Goal: Find specific page/section: Find specific page/section

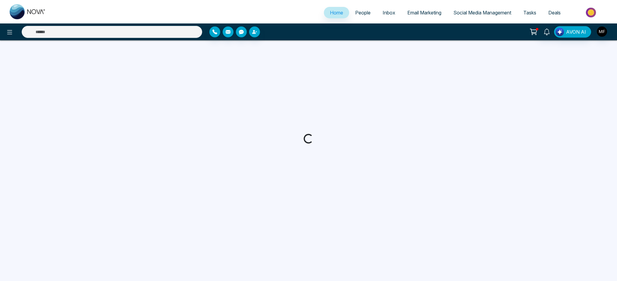
select select "*"
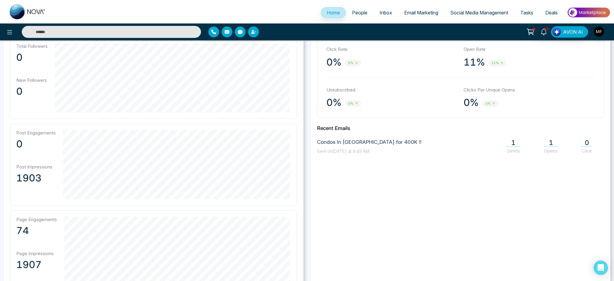
scroll to position [92, 0]
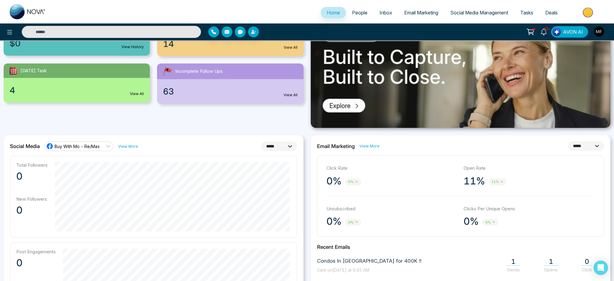
click at [360, 12] on span "People" at bounding box center [359, 13] width 15 height 6
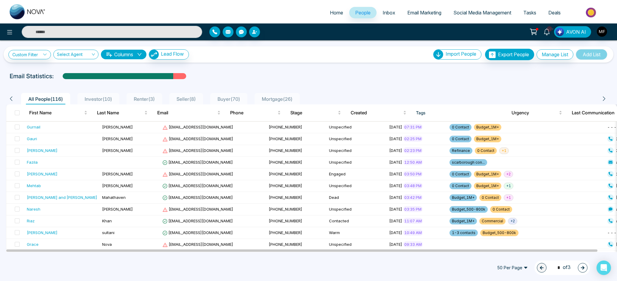
click at [99, 99] on span "Investor ( 10 )" at bounding box center [98, 99] width 32 height 6
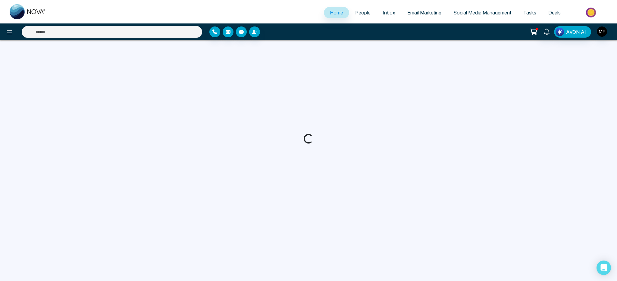
select select "*"
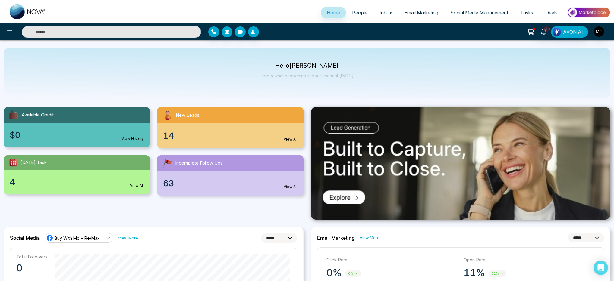
click at [312, 90] on div "Hello [PERSON_NAME] Here's what happening in your account [DATE]." at bounding box center [307, 73] width 606 height 50
click at [357, 19] on li "People" at bounding box center [359, 13] width 27 height 12
click at [359, 14] on span "People" at bounding box center [359, 13] width 15 height 6
